Goal: Register for event/course

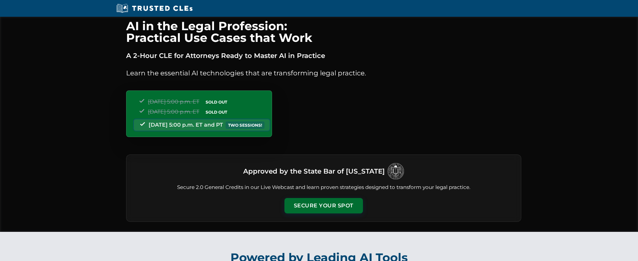
scroll to position [0, 9]
